Goal: Task Accomplishment & Management: Manage account settings

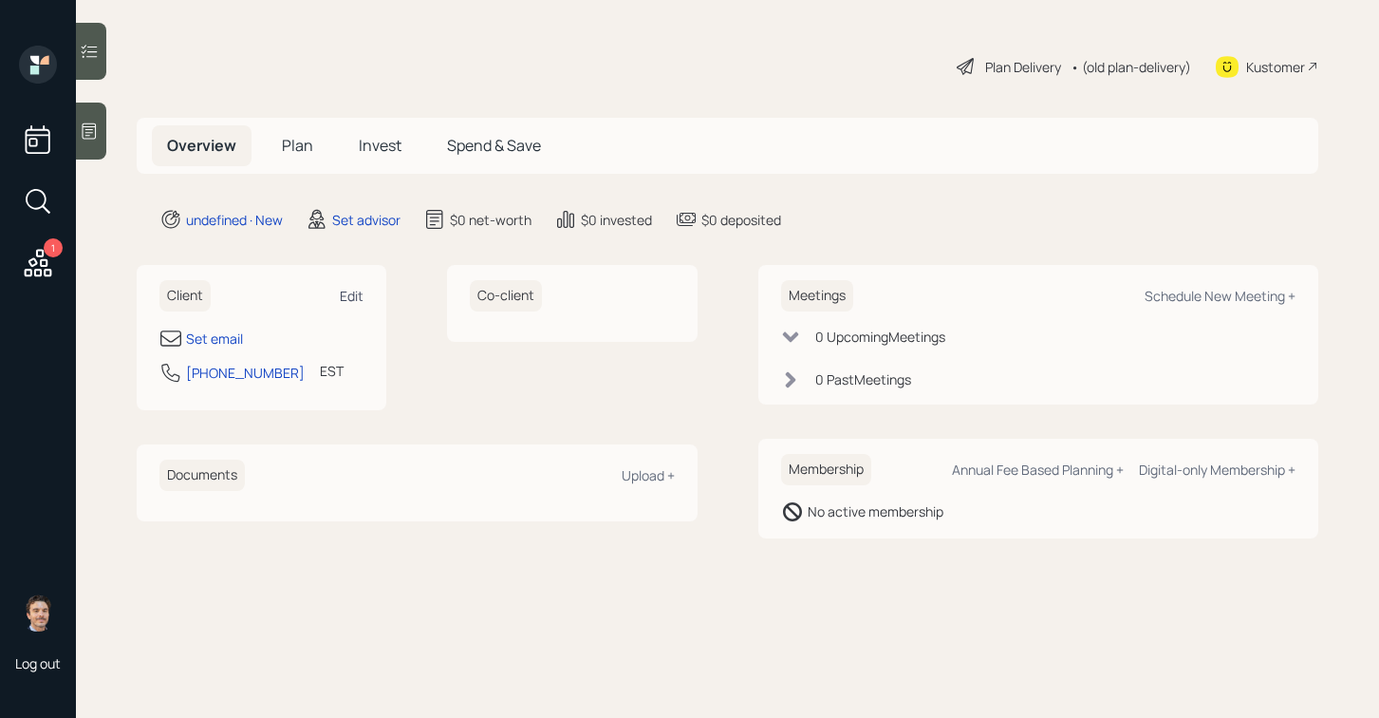
click at [351, 303] on div "Edit" at bounding box center [352, 296] width 24 height 18
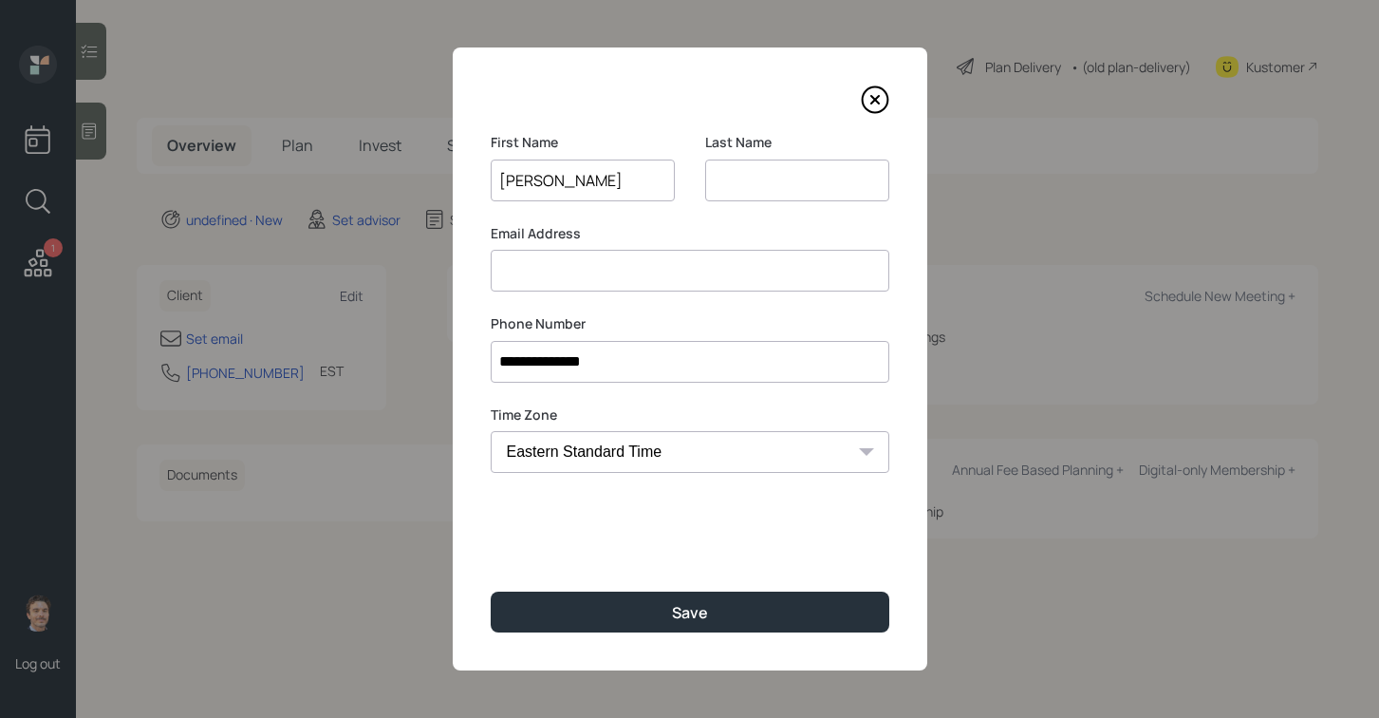
type input "Richard"
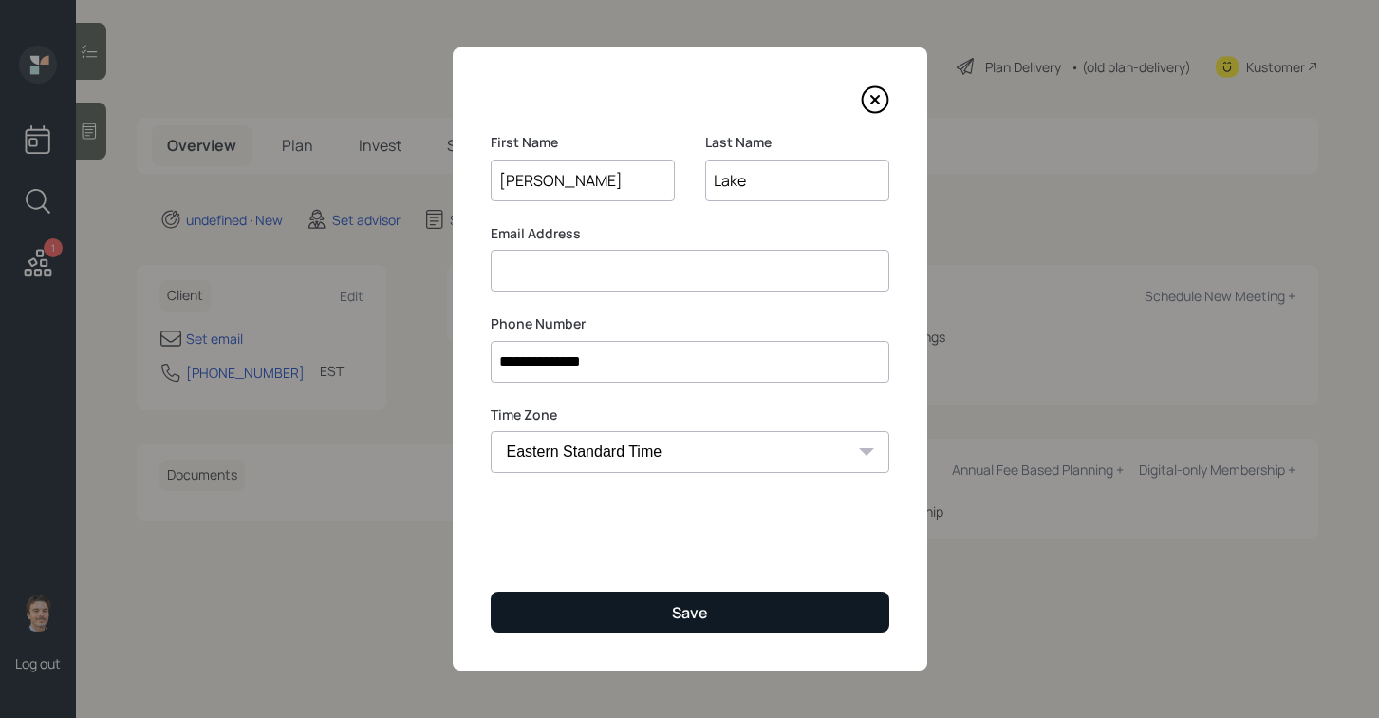
type input "Lake"
click at [656, 610] on button "Save" at bounding box center [690, 611] width 399 height 41
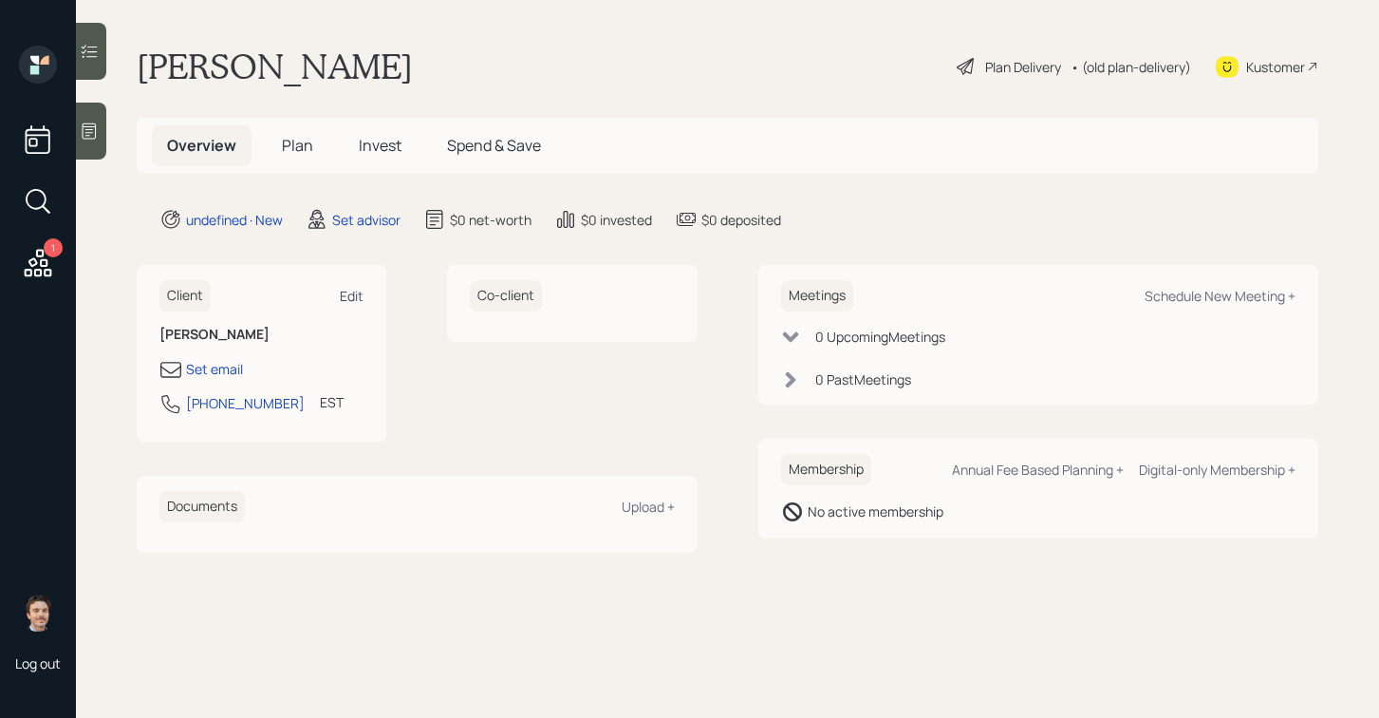
click at [358, 292] on div "Edit" at bounding box center [352, 296] width 24 height 18
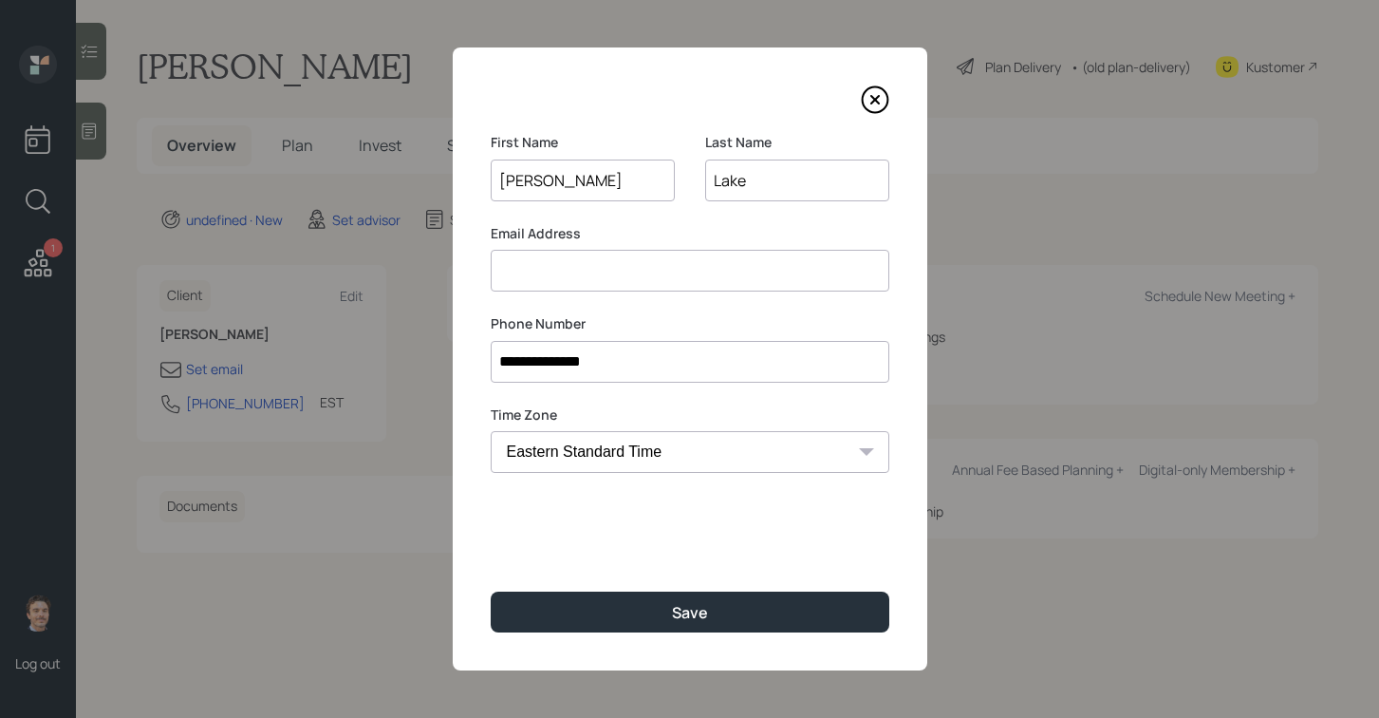
click at [650, 260] on input at bounding box center [690, 271] width 399 height 42
click at [530, 274] on input "chef@cheflake.com" at bounding box center [690, 271] width 399 height 42
click at [570, 273] on input "chip@cheflake.com" at bounding box center [690, 271] width 399 height 42
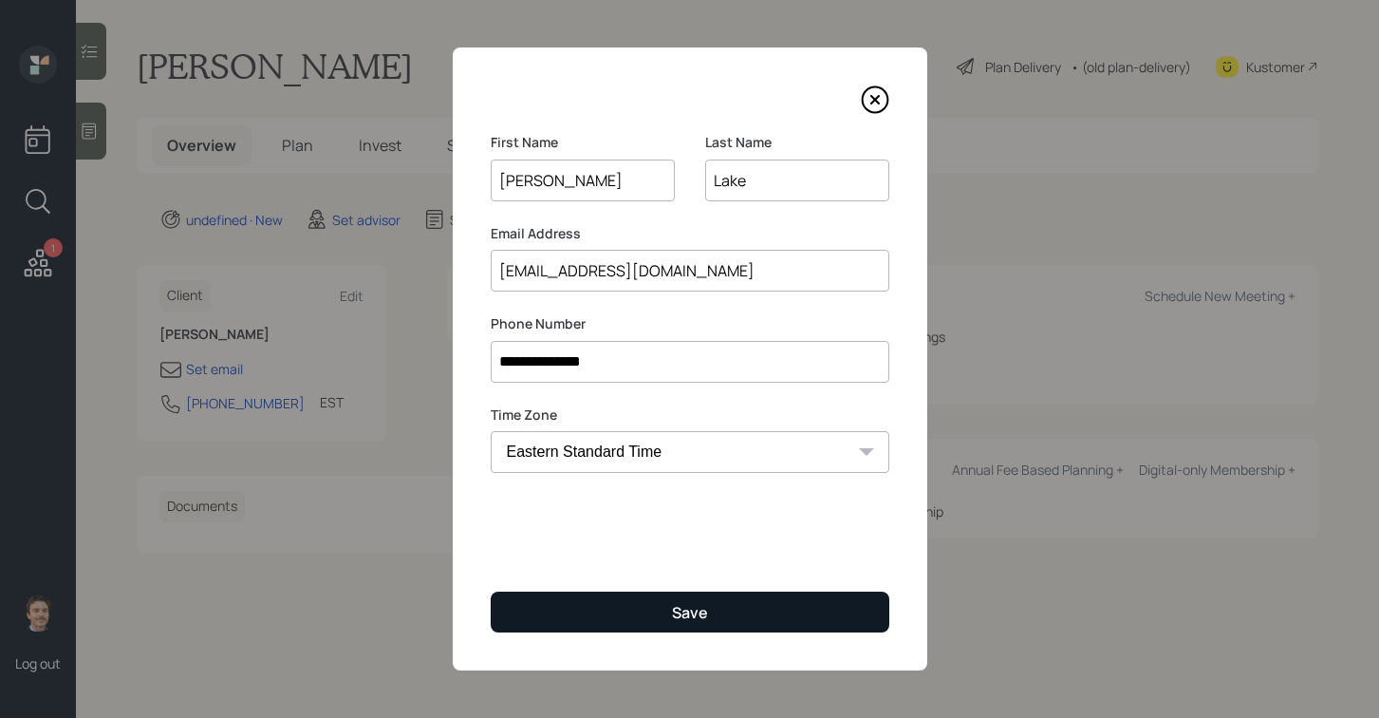
type input "chip@chiplake.com"
click at [673, 599] on button "Save" at bounding box center [690, 611] width 399 height 41
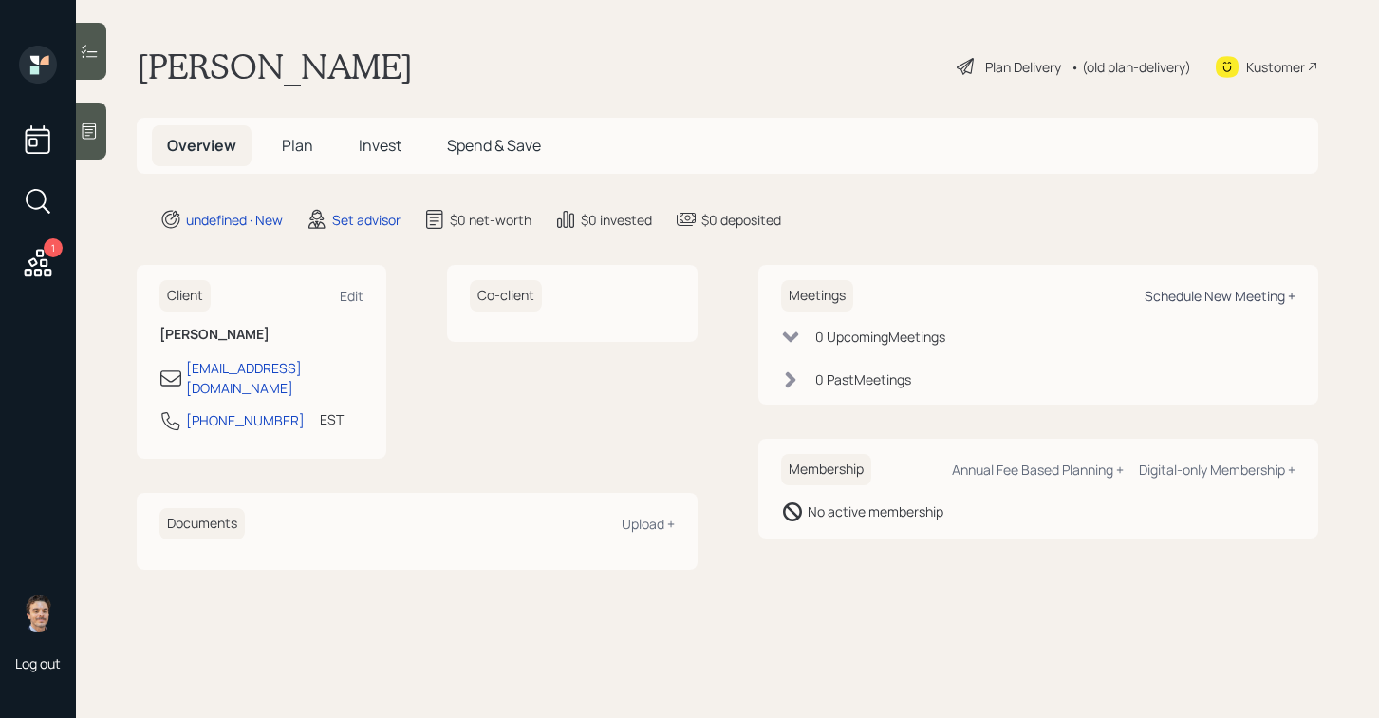
click at [1170, 293] on div "Schedule New Meeting +" at bounding box center [1220, 296] width 151 height 18
select select "round-robin"
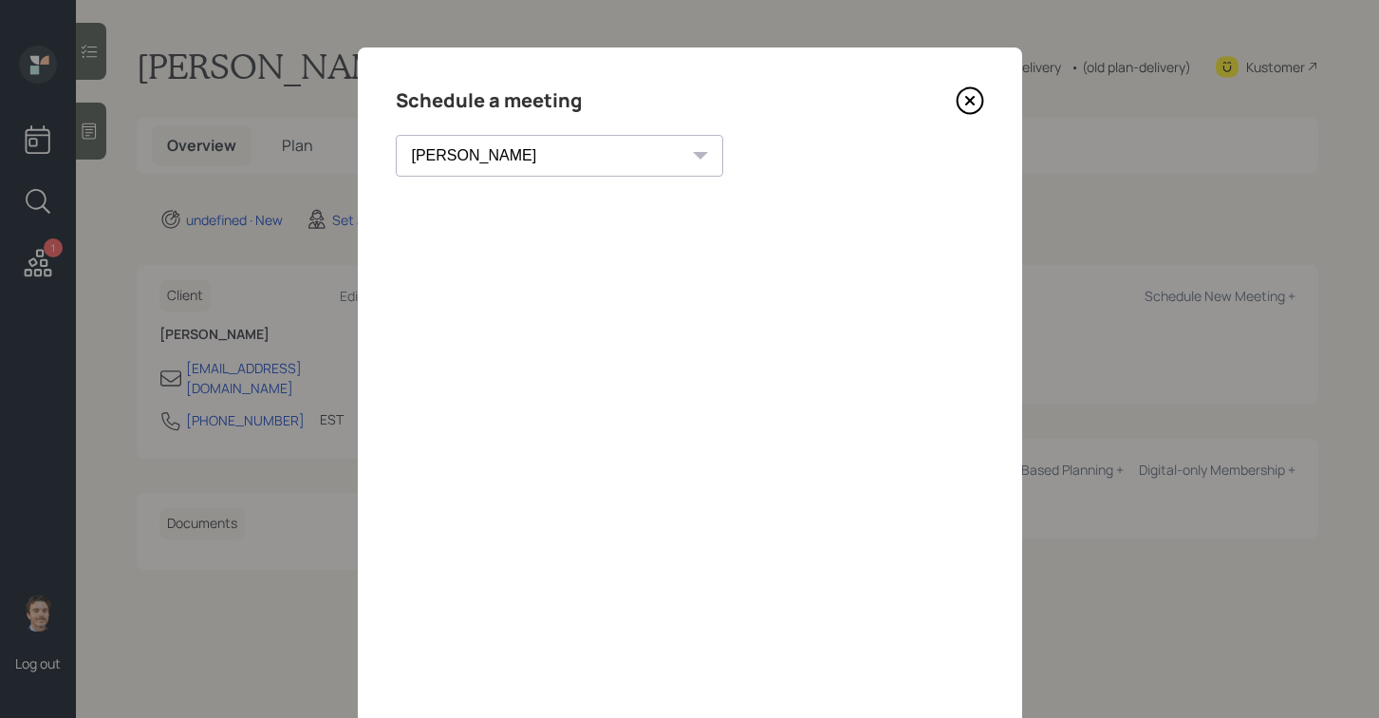
click at [980, 105] on icon at bounding box center [970, 101] width 26 height 26
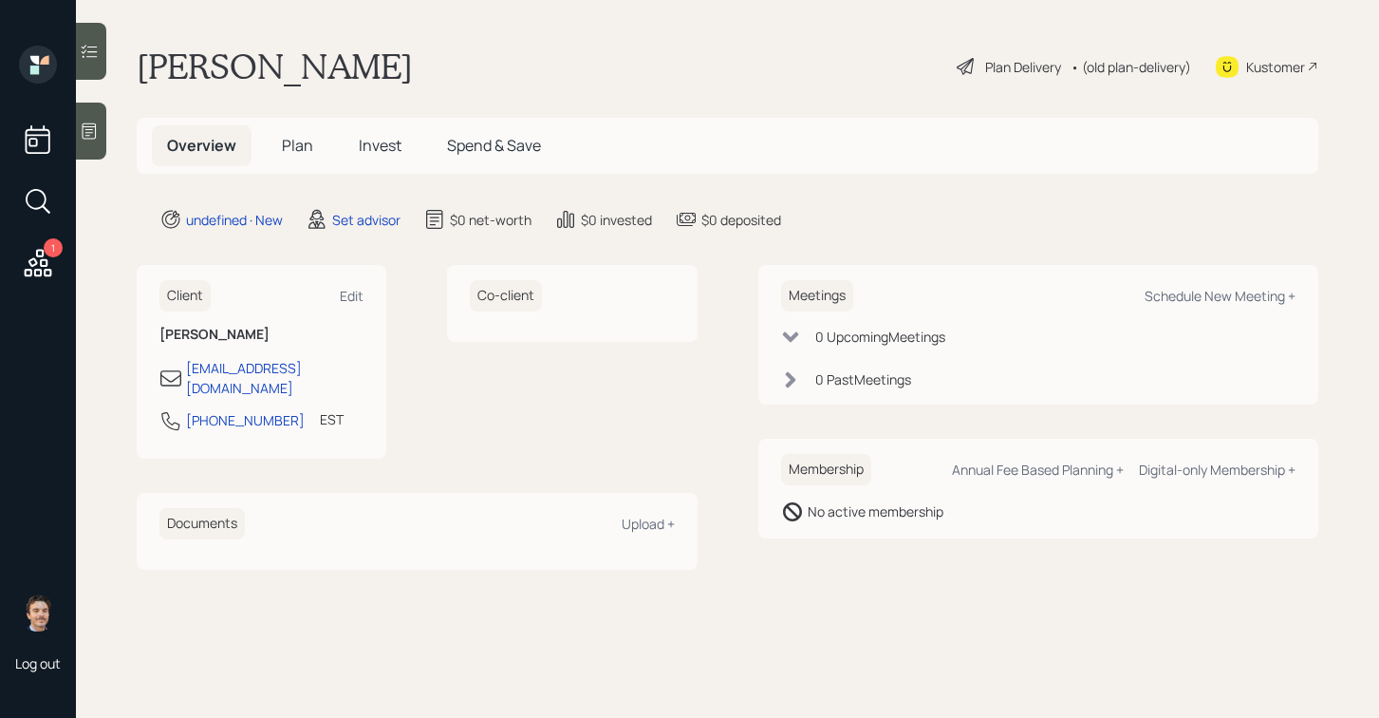
click at [100, 123] on div at bounding box center [91, 131] width 30 height 57
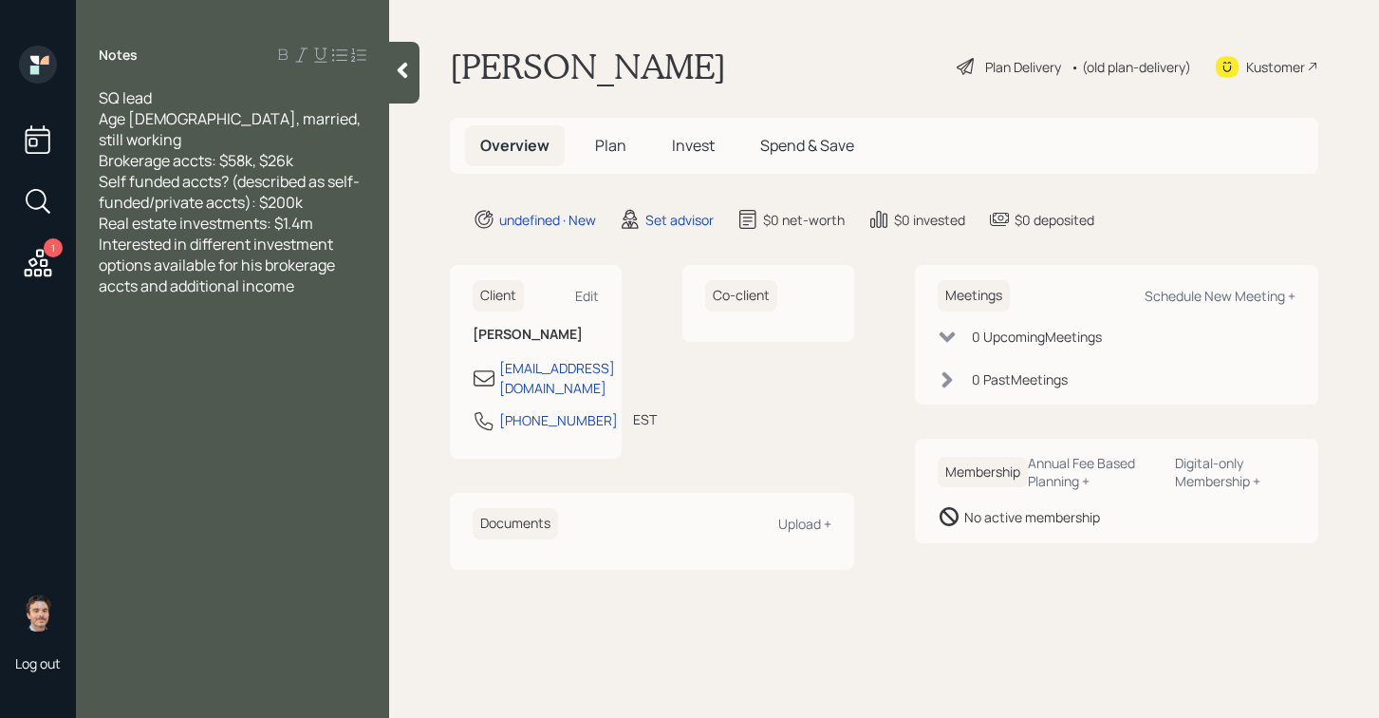
click at [337, 213] on div "Real estate investments: $1.4m" at bounding box center [233, 223] width 268 height 21
click at [403, 84] on div at bounding box center [404, 73] width 30 height 62
